Goal: Information Seeking & Learning: Learn about a topic

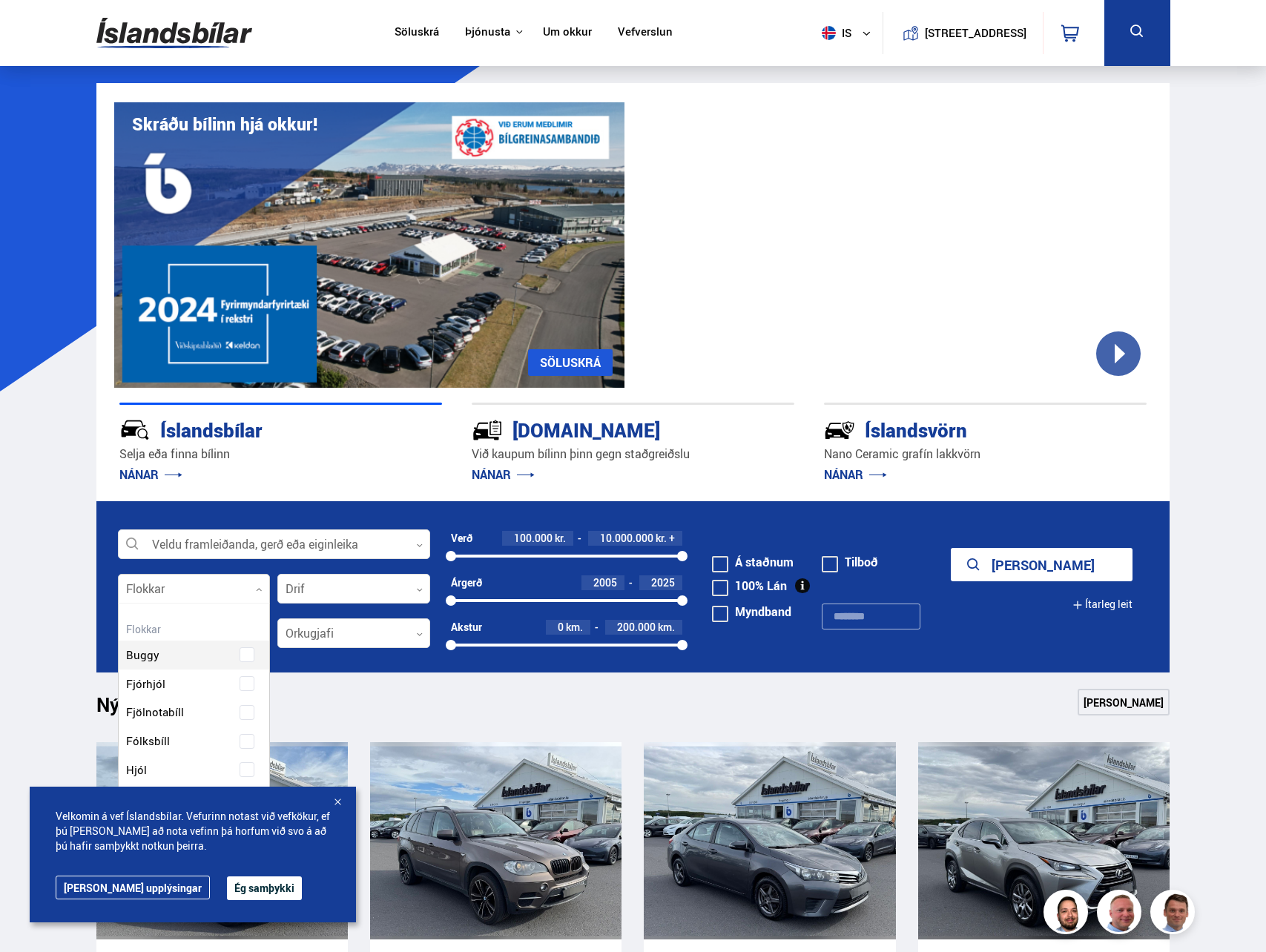
click at [189, 588] on div at bounding box center [194, 589] width 153 height 30
click at [209, 750] on label "Húsbíll" at bounding box center [181, 754] width 118 height 22
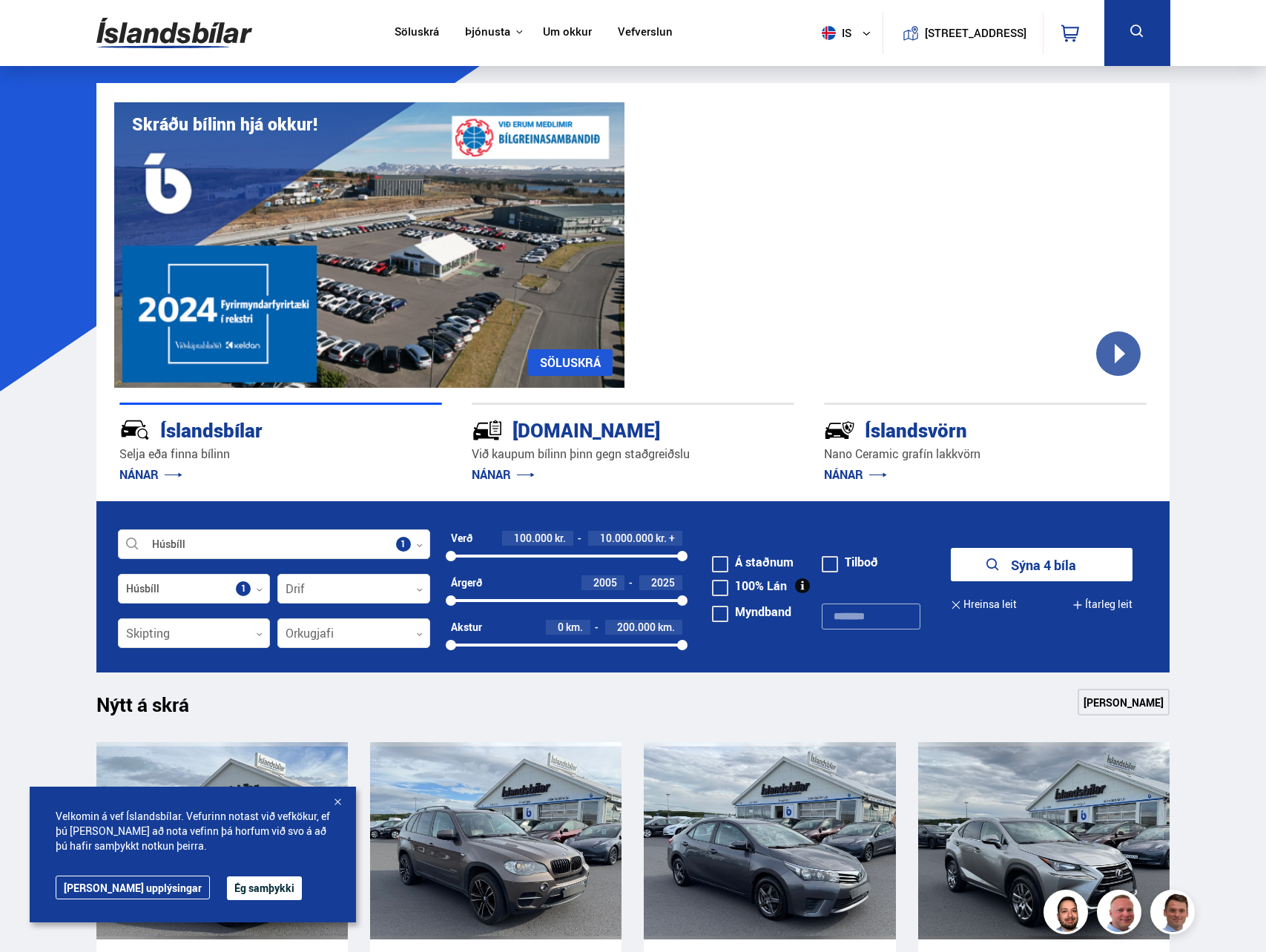
click at [1074, 569] on button "Sýna 4 bíla" at bounding box center [1041, 564] width 182 height 34
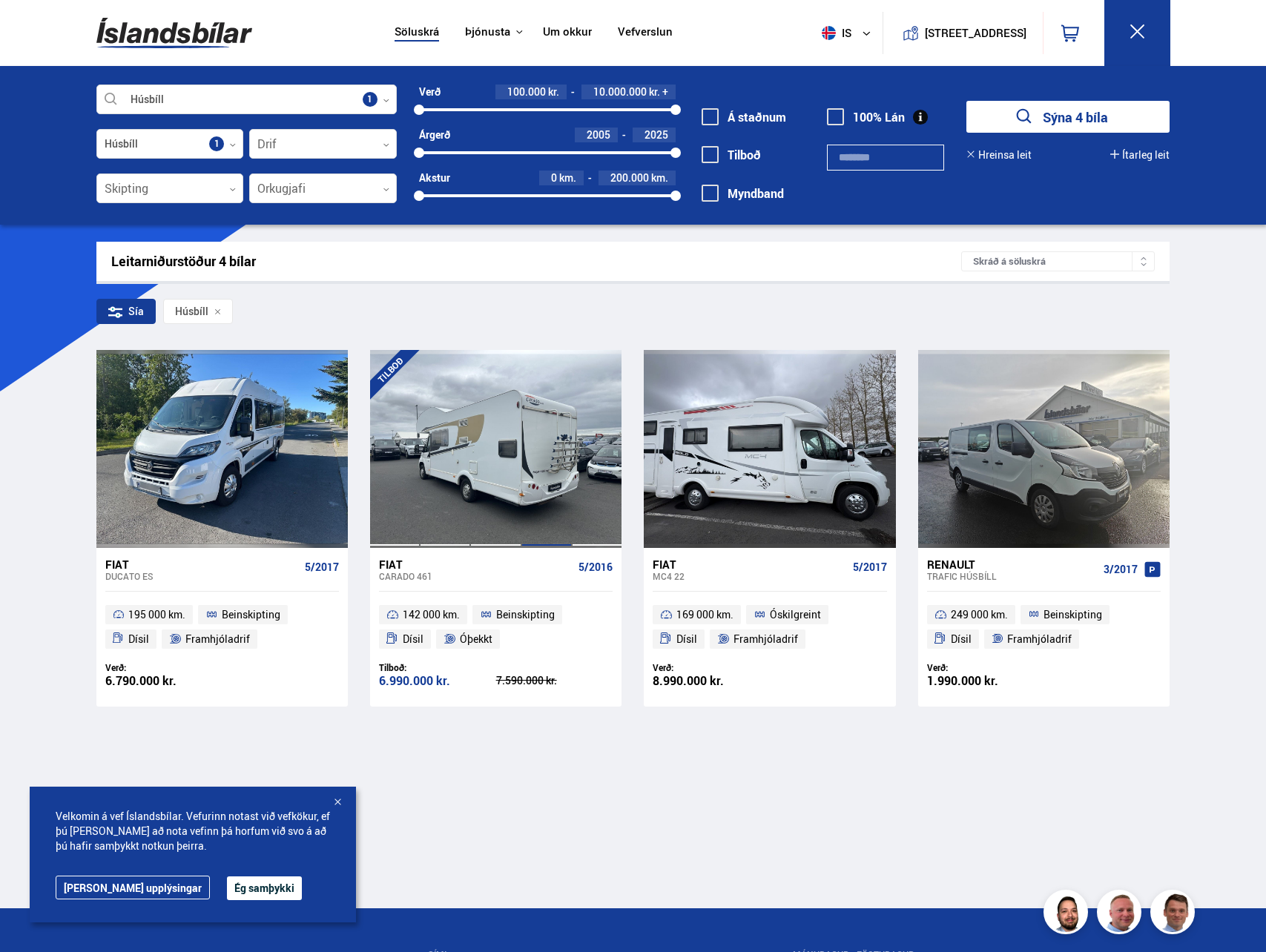
click at [525, 453] on div at bounding box center [546, 448] width 51 height 197
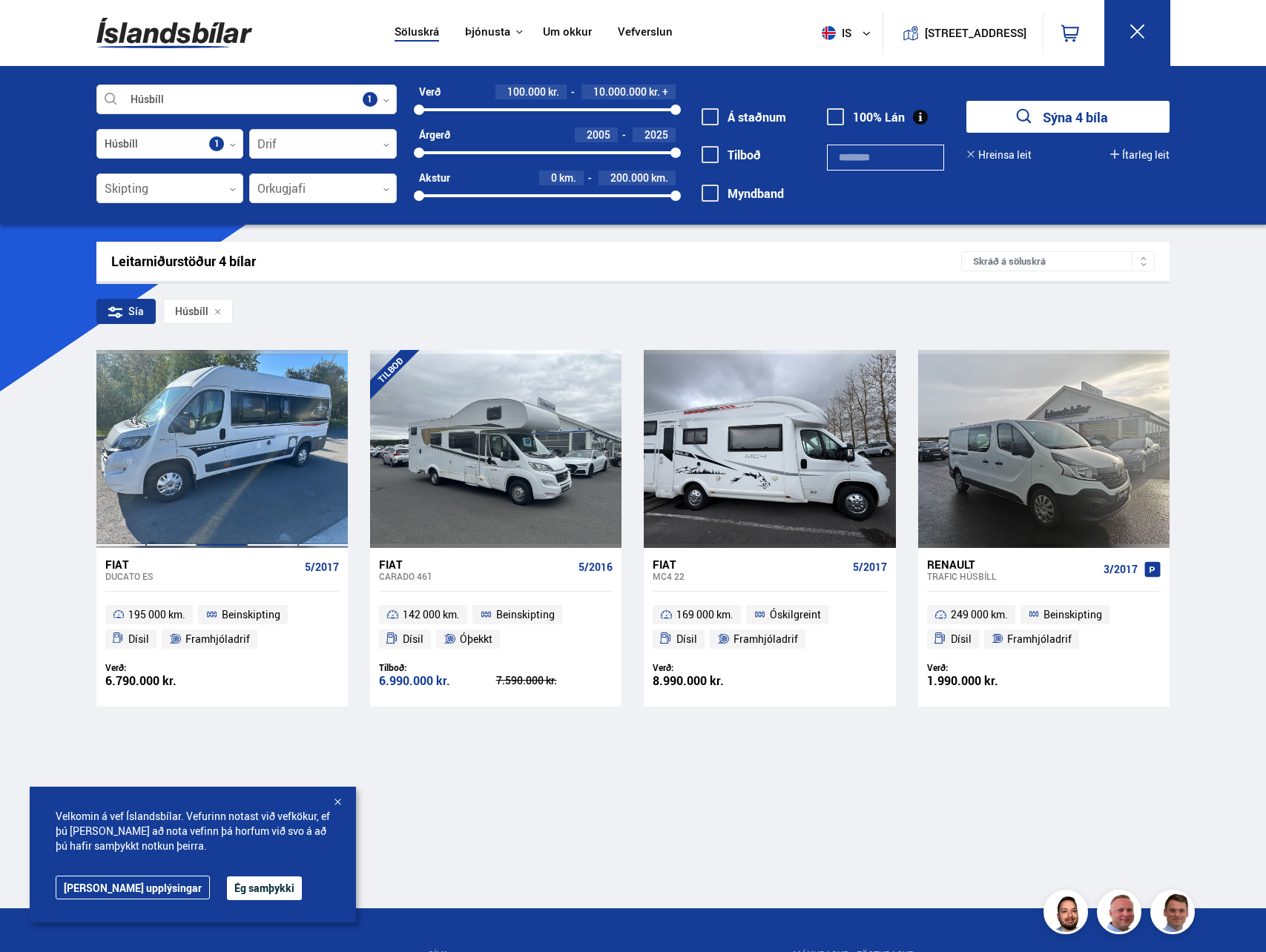
click at [223, 441] on div at bounding box center [222, 448] width 51 height 197
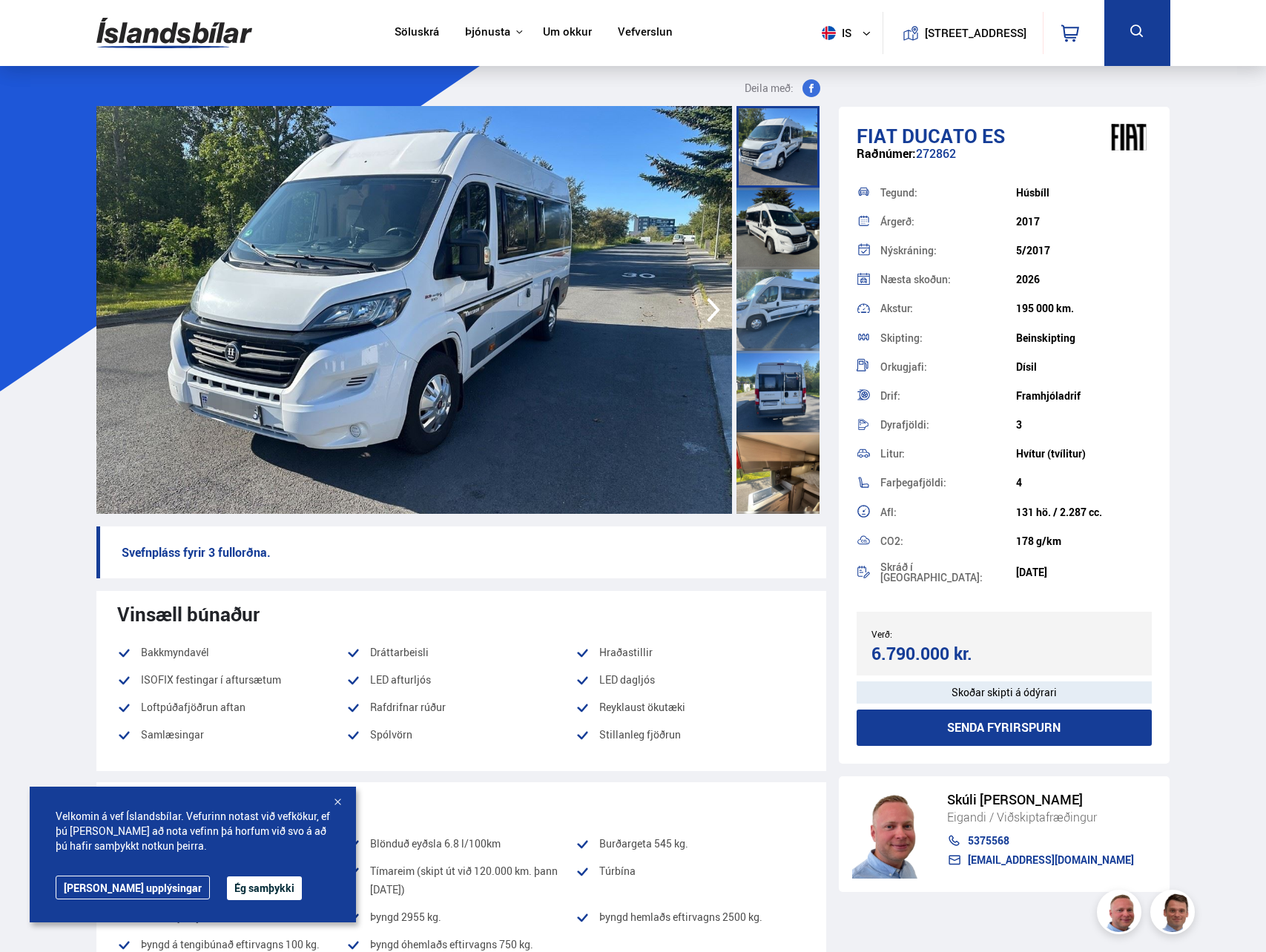
click at [717, 310] on icon "button" at bounding box center [713, 310] width 13 height 24
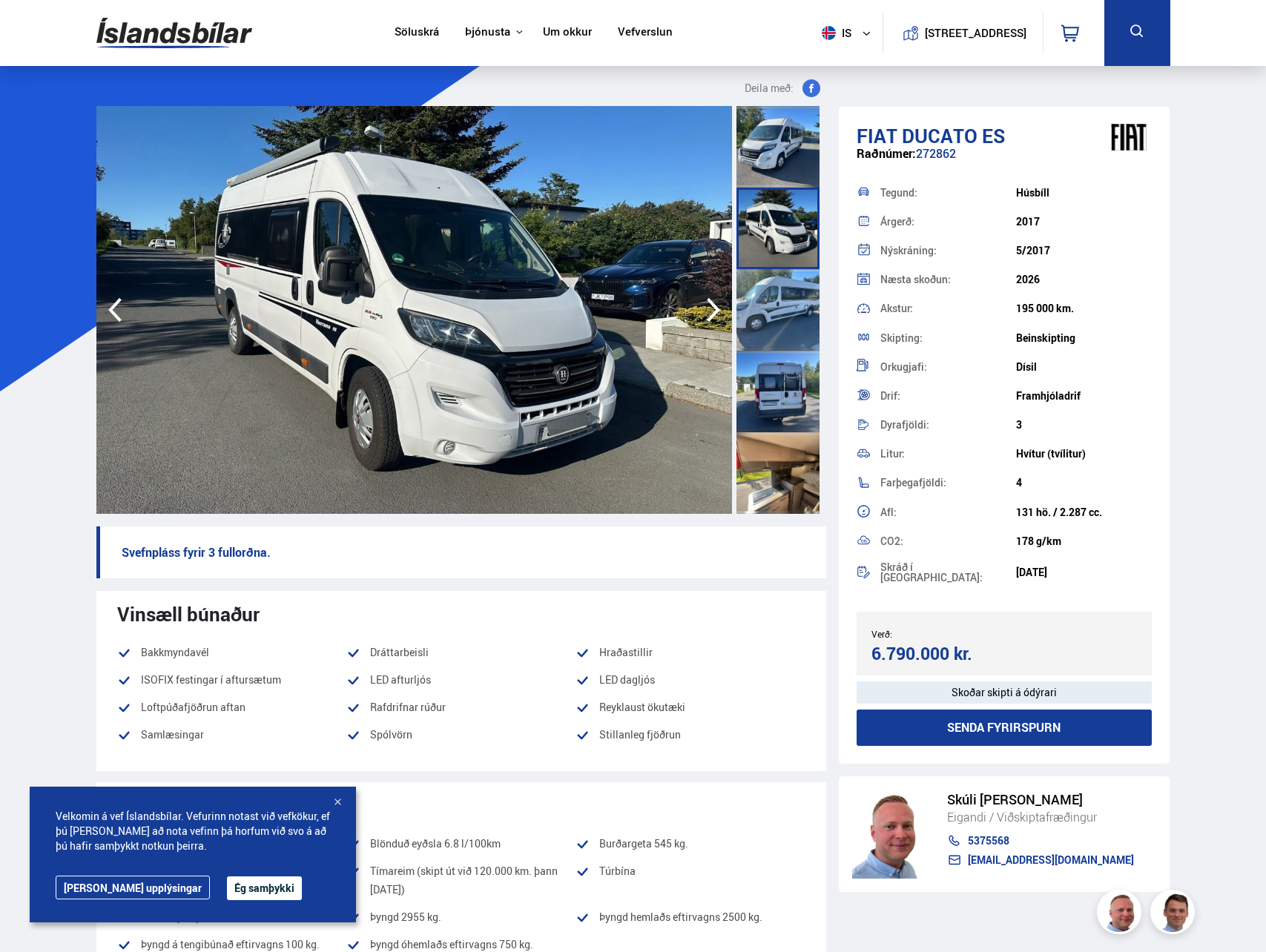
click at [717, 310] on icon "button" at bounding box center [713, 310] width 13 height 24
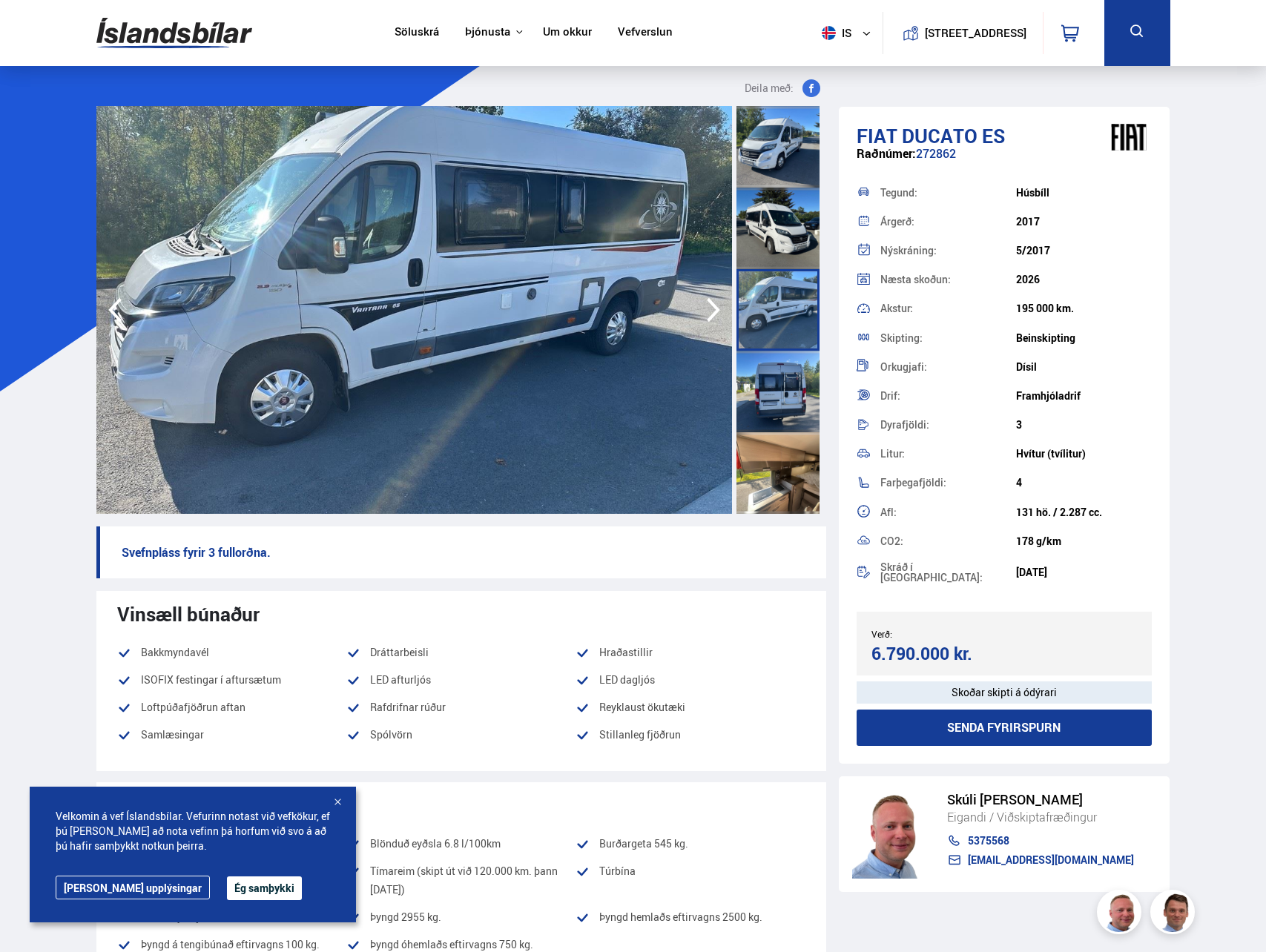
click at [717, 310] on icon "button" at bounding box center [713, 310] width 13 height 24
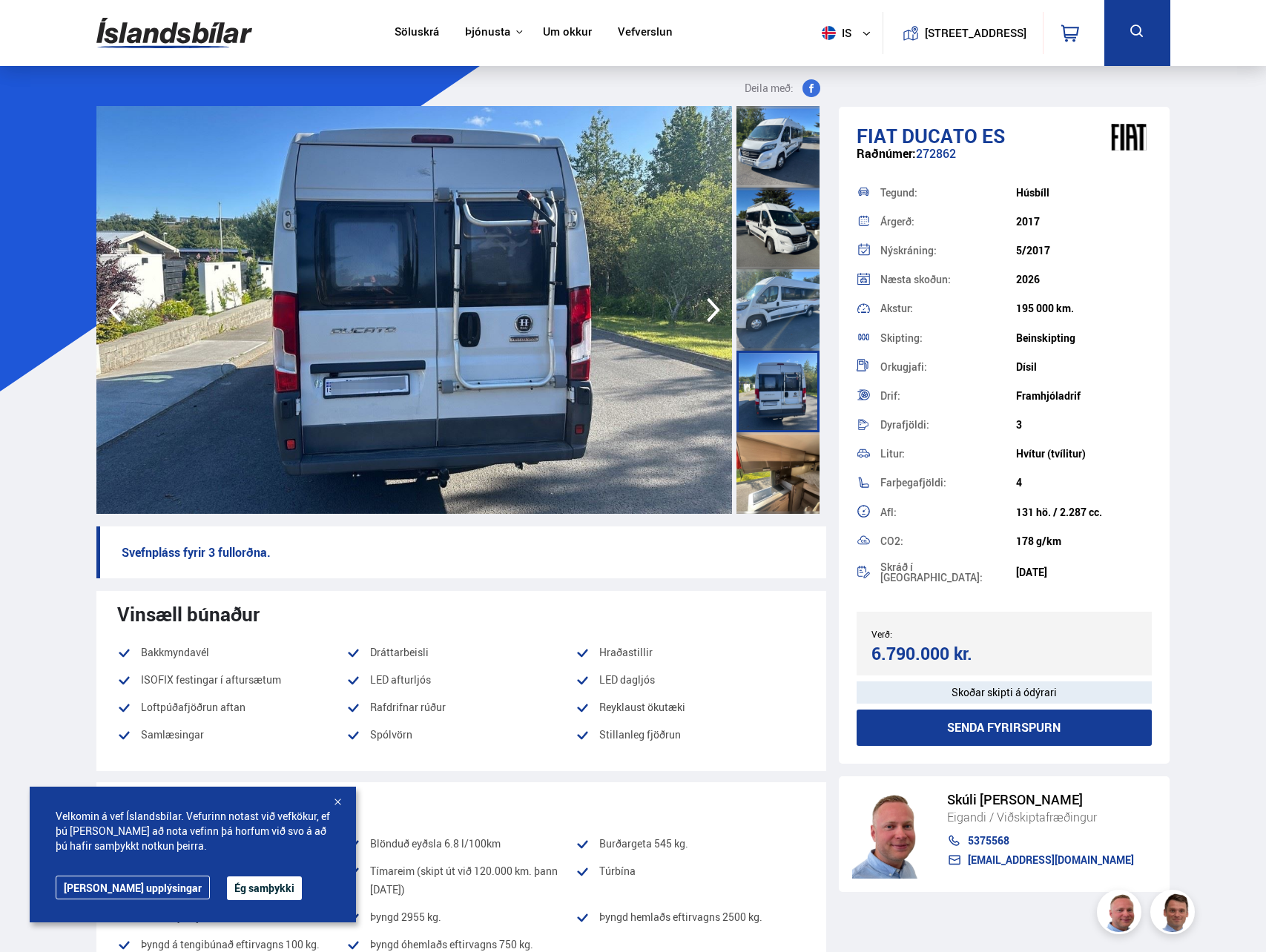
click at [717, 310] on icon "button" at bounding box center [713, 310] width 13 height 24
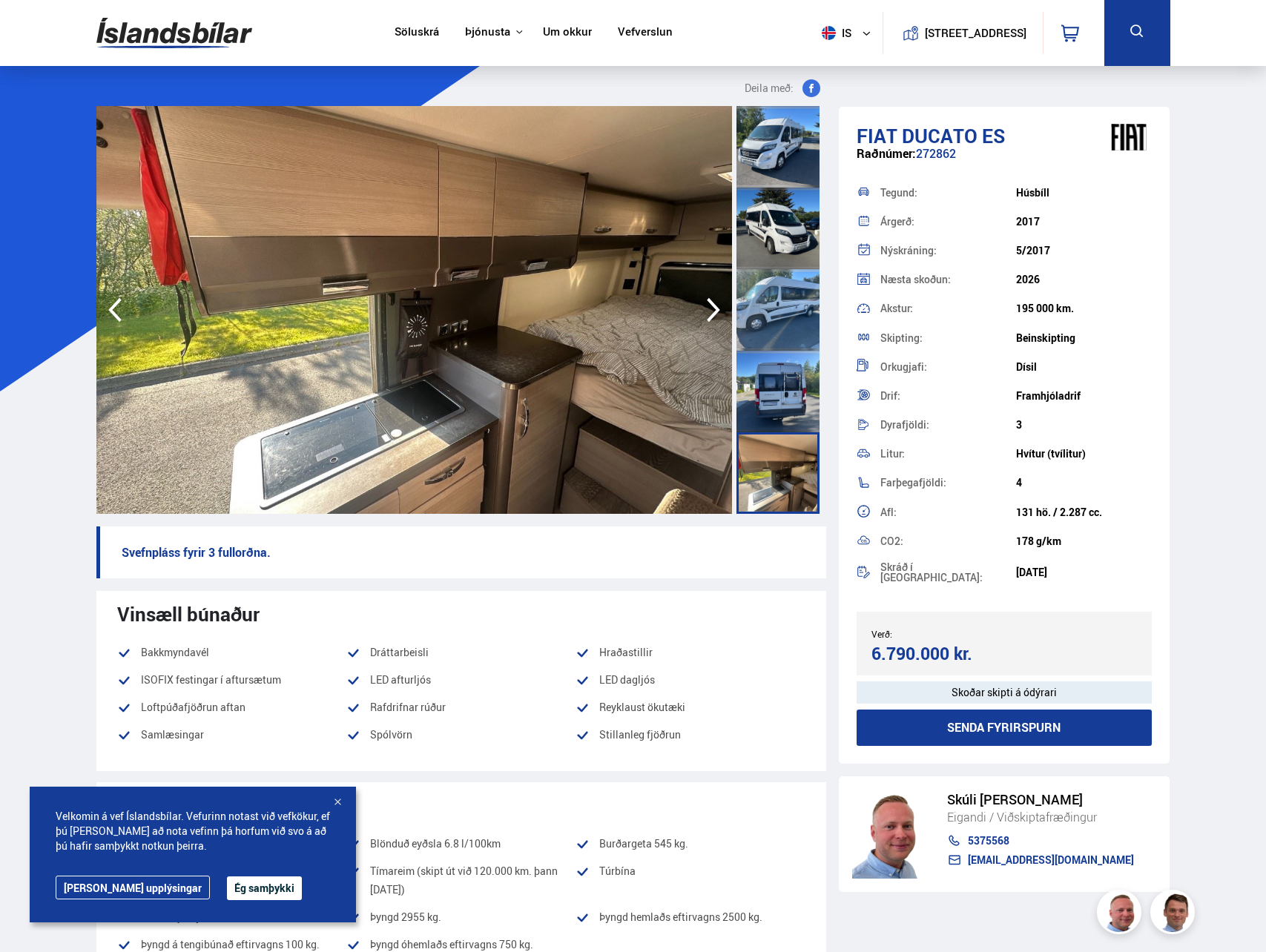
click at [717, 310] on icon "button" at bounding box center [713, 310] width 13 height 24
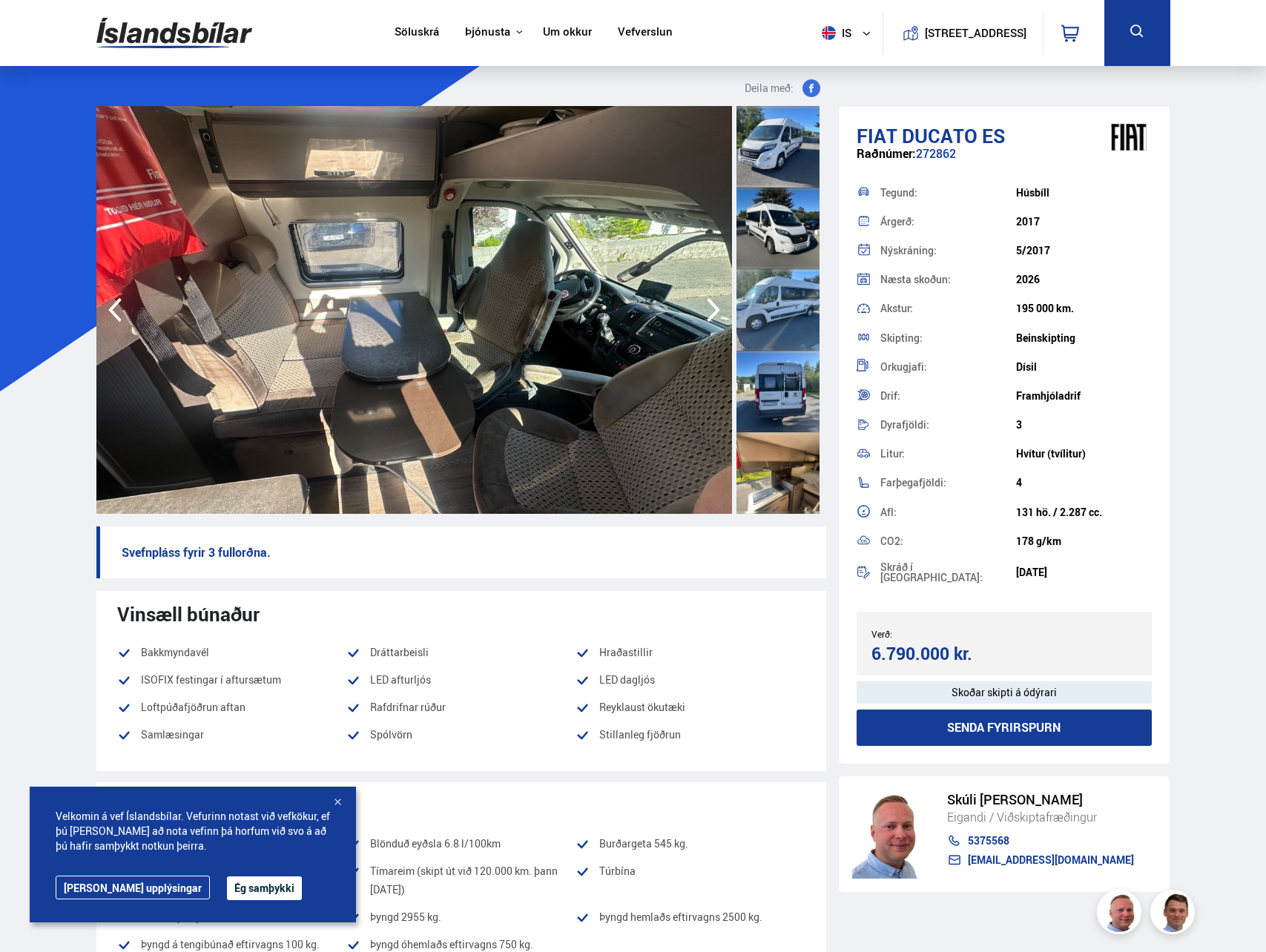
click at [717, 310] on icon "button" at bounding box center [713, 310] width 13 height 24
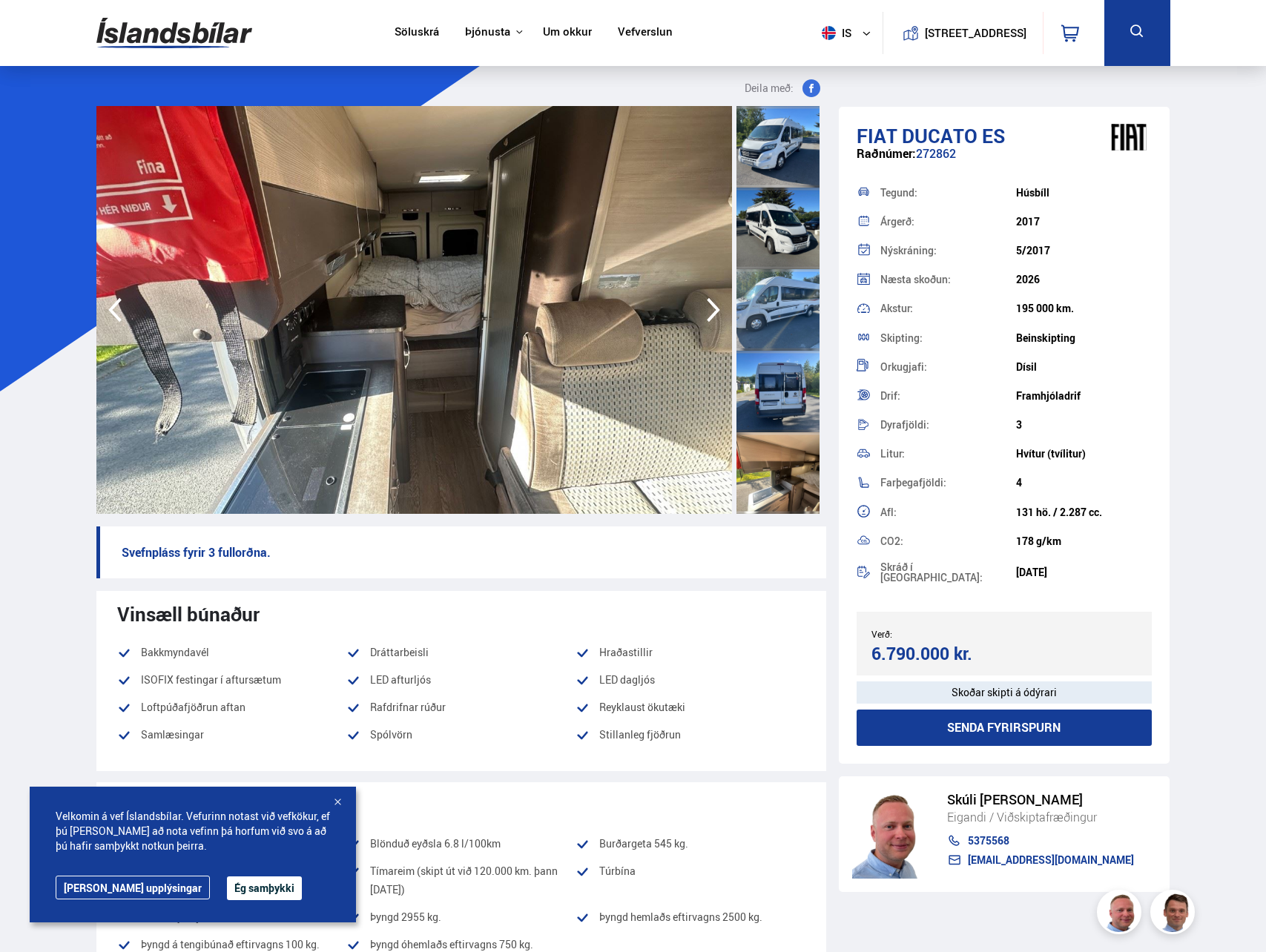
click at [717, 310] on icon "button" at bounding box center [713, 310] width 13 height 24
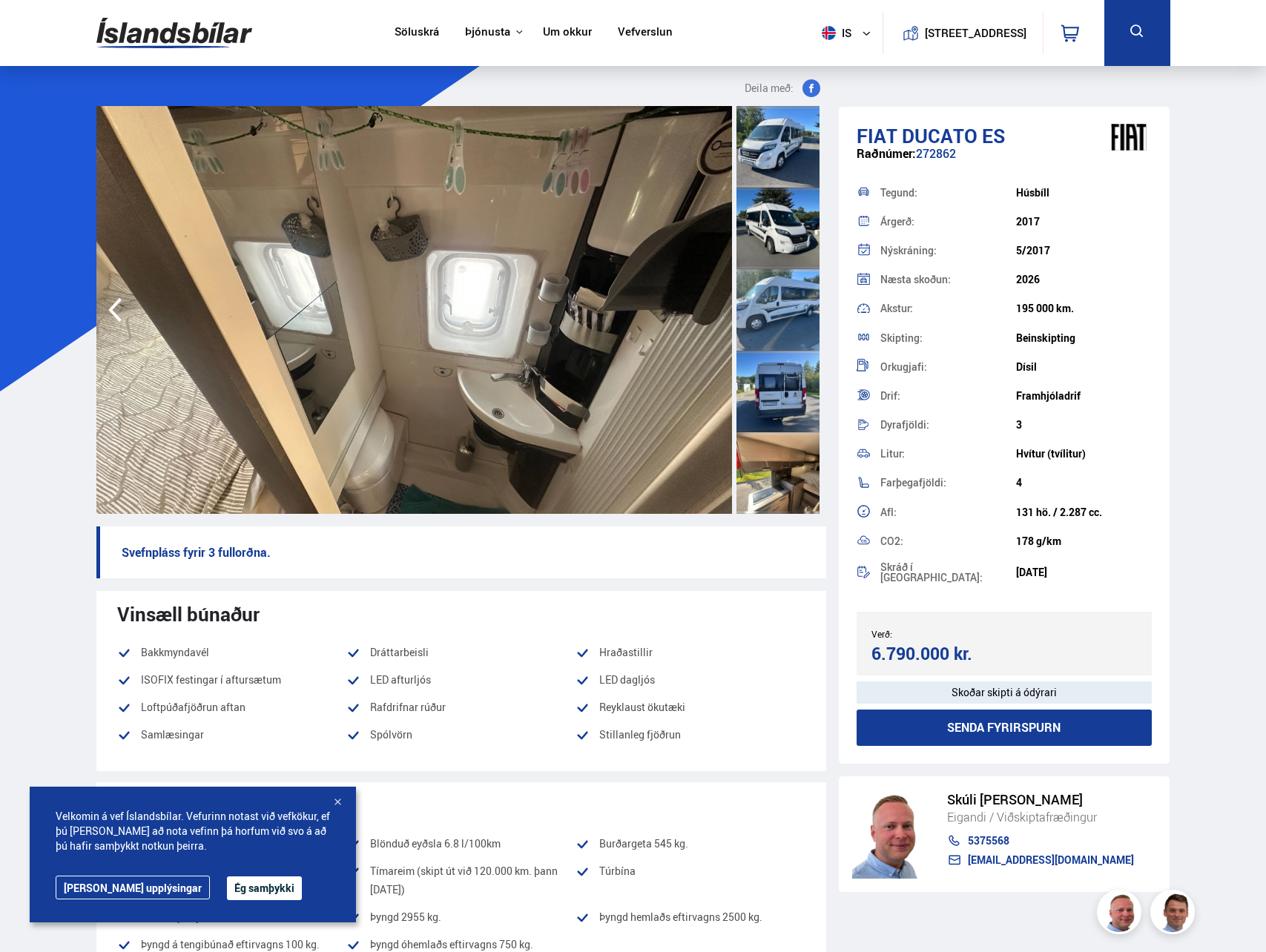
click at [717, 310] on img at bounding box center [414, 310] width 636 height 408
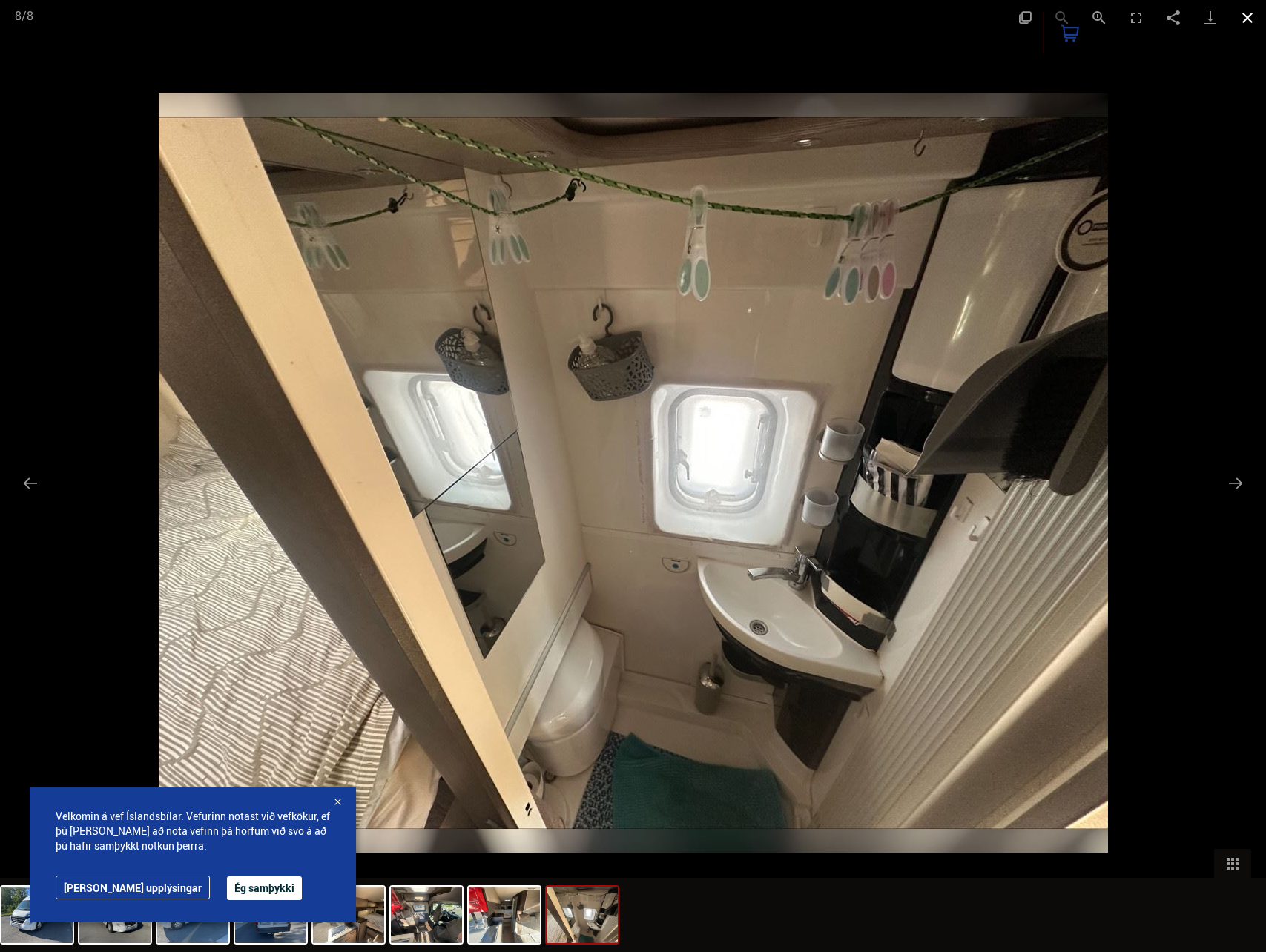
click at [1243, 10] on button "Close gallery" at bounding box center [1248, 17] width 37 height 35
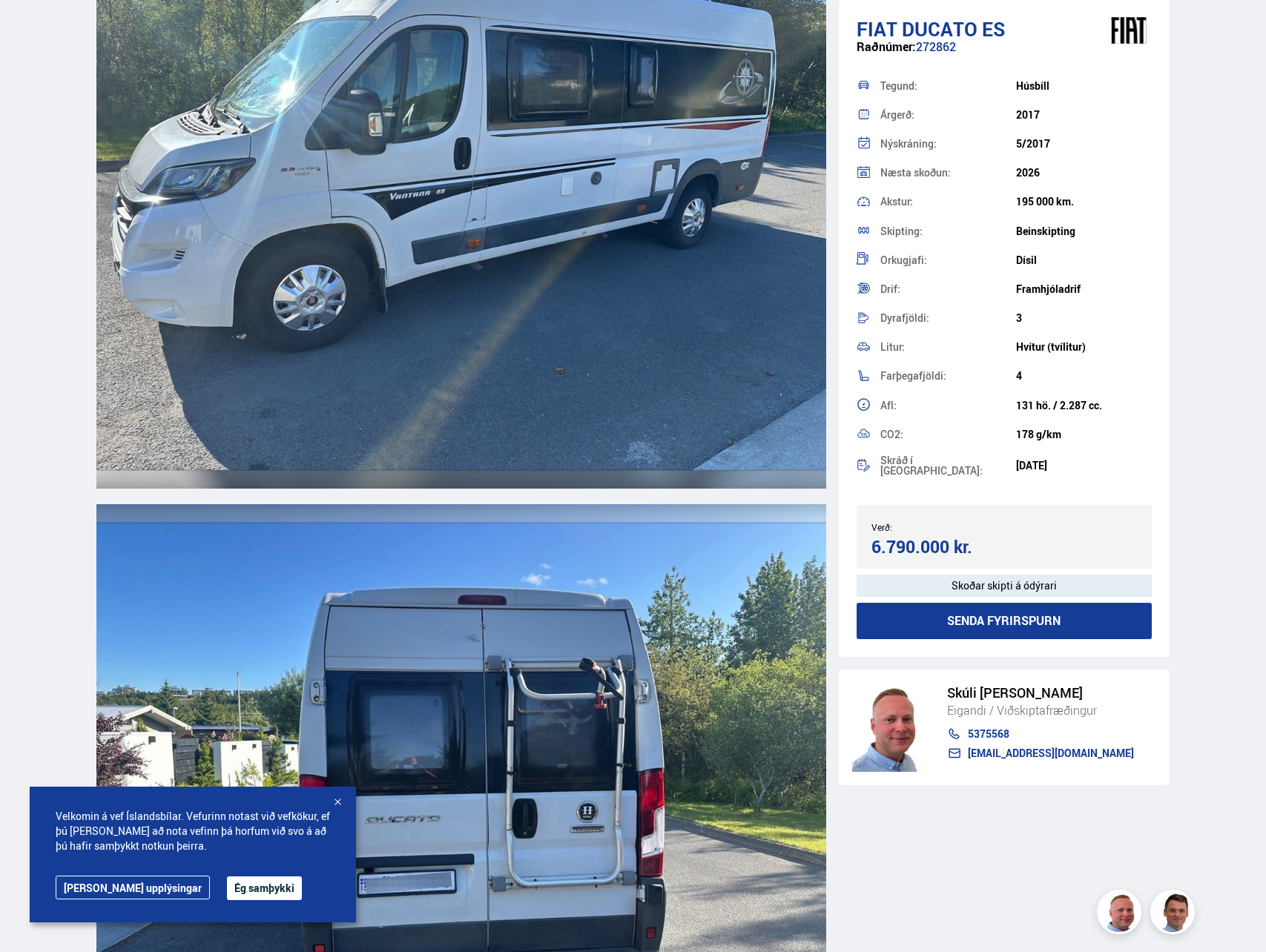
scroll to position [3114, 0]
